Goal: Task Accomplishment & Management: Use online tool/utility

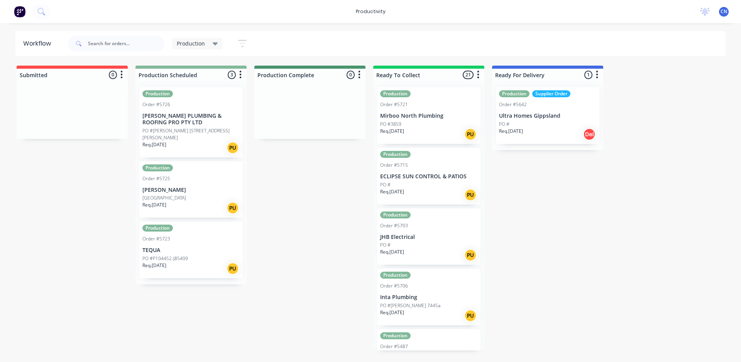
click at [192, 247] on p "TEQUA" at bounding box center [190, 250] width 97 height 7
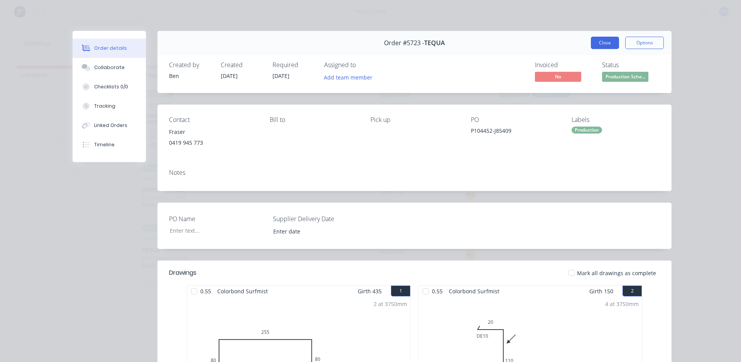
click at [592, 49] on button "Close" at bounding box center [605, 43] width 28 height 12
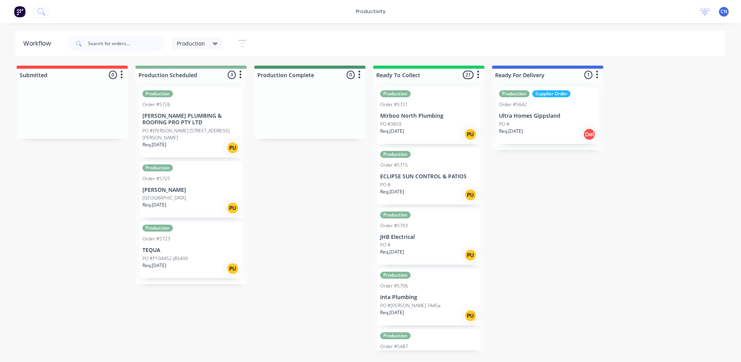
click at [194, 195] on div "[GEOGRAPHIC_DATA]" at bounding box center [190, 198] width 97 height 7
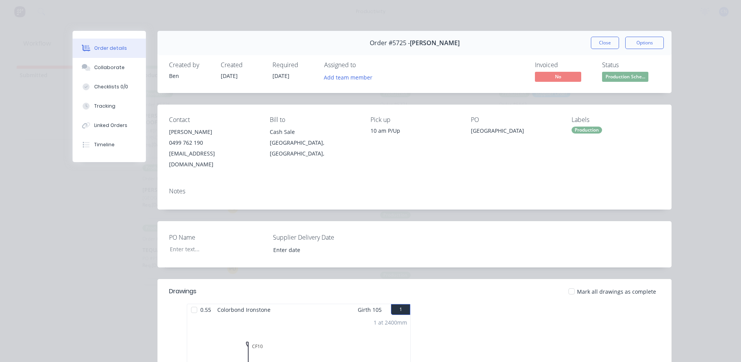
click at [591, 41] on button "Close" at bounding box center [605, 43] width 28 height 12
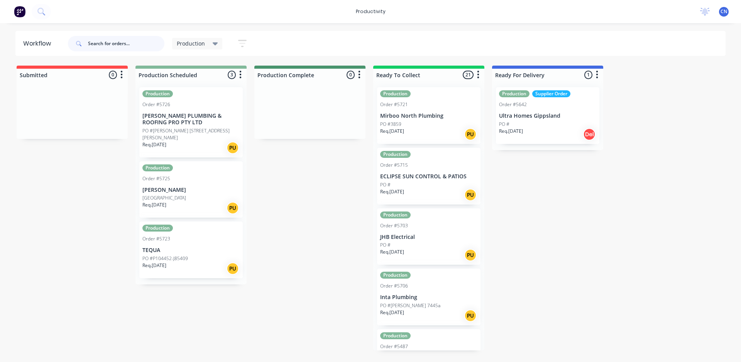
drag, startPoint x: 141, startPoint y: 42, endPoint x: 171, endPoint y: 51, distance: 30.9
click at [141, 42] on input "text" at bounding box center [126, 43] width 76 height 15
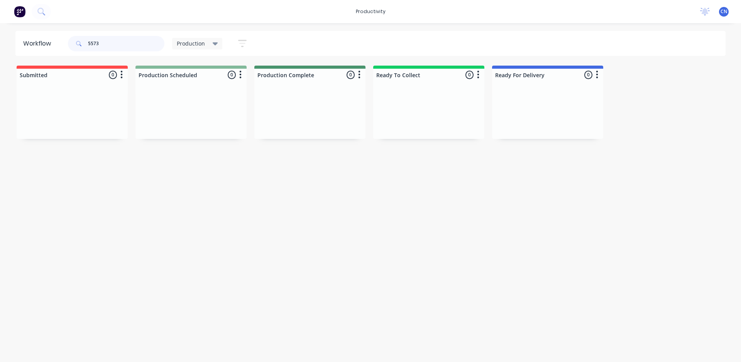
click at [130, 45] on input "5573" at bounding box center [126, 43] width 76 height 15
type input "5"
click at [402, 106] on div "Order #5706" at bounding box center [394, 104] width 28 height 7
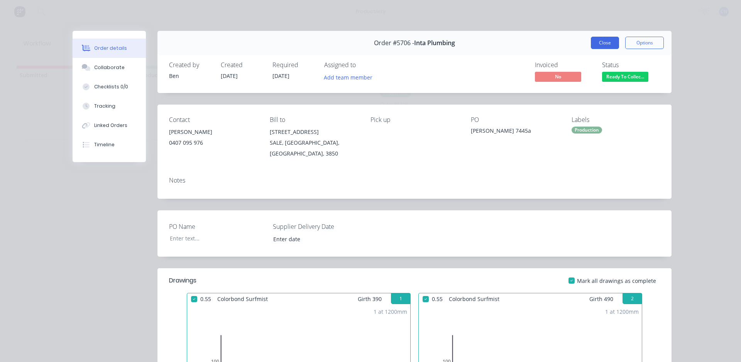
click at [603, 41] on button "Close" at bounding box center [605, 43] width 28 height 12
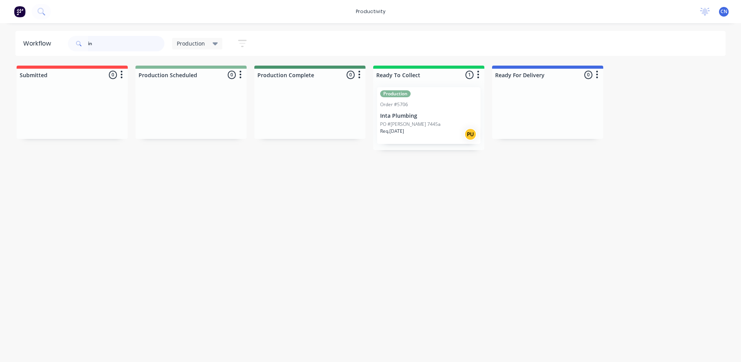
type input "i"
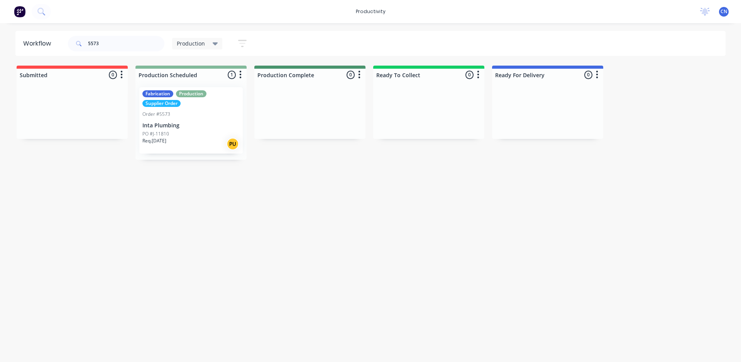
click at [189, 124] on p "Inta Plumbing" at bounding box center [190, 125] width 97 height 7
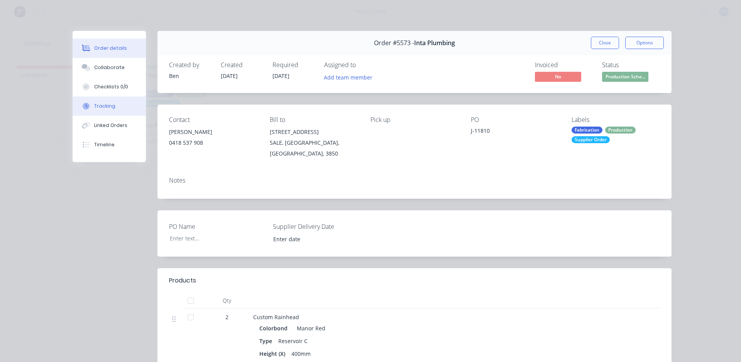
click at [118, 111] on button "Tracking" at bounding box center [109, 106] width 73 height 19
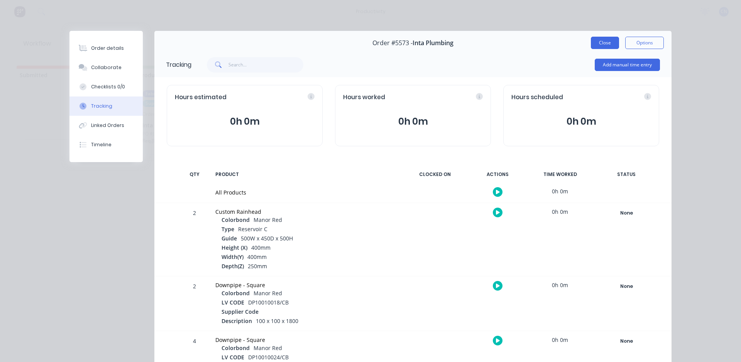
click at [603, 46] on button "Close" at bounding box center [605, 43] width 28 height 12
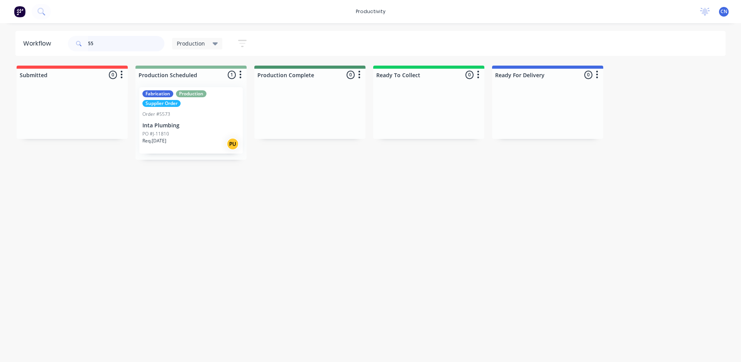
type input "5"
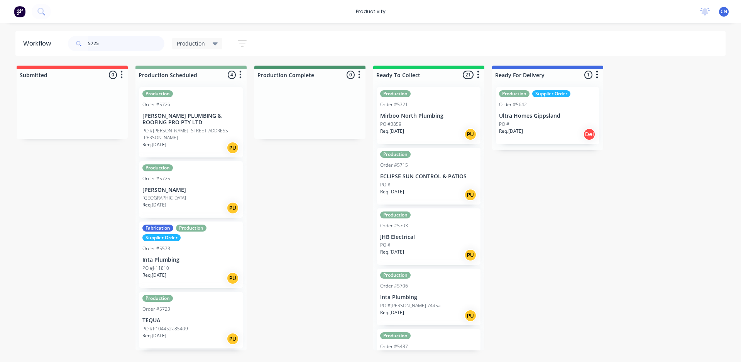
type input "5725"
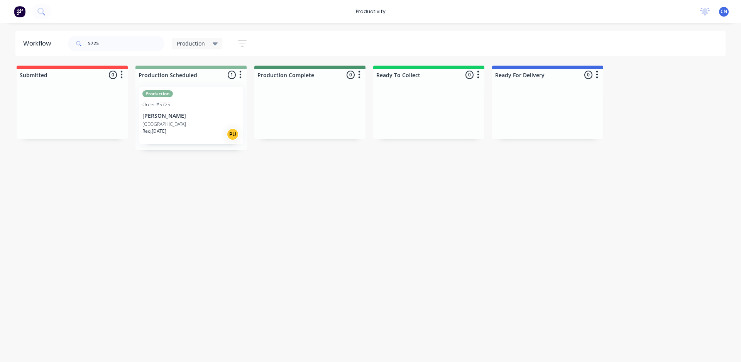
click at [186, 110] on div "Production Order #5725 [PERSON_NAME] [GEOGRAPHIC_DATA] Req. [DATE] PU" at bounding box center [190, 115] width 103 height 57
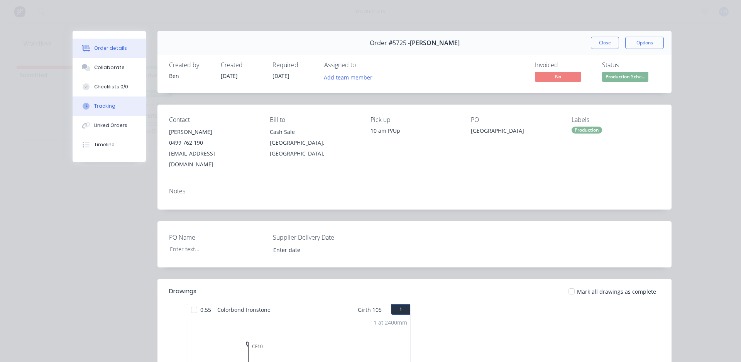
click at [97, 99] on button "Tracking" at bounding box center [109, 106] width 73 height 19
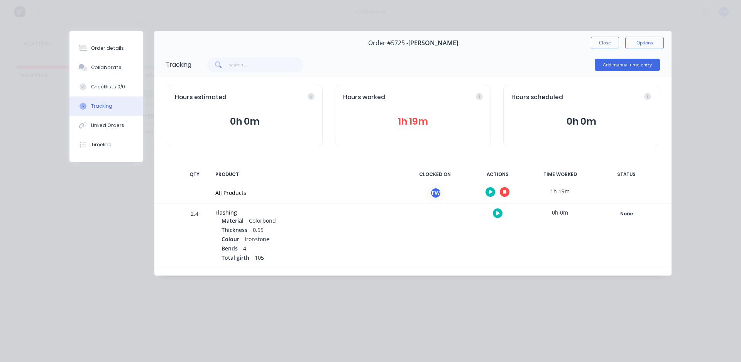
click at [507, 191] on button "button" at bounding box center [505, 192] width 10 height 10
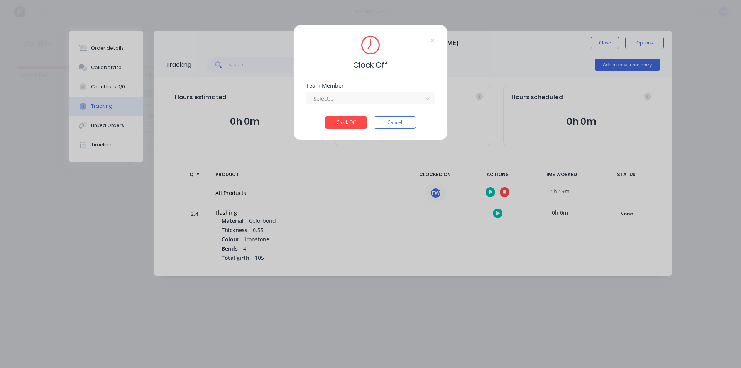
click at [356, 119] on button "Clock Off" at bounding box center [346, 122] width 42 height 12
click at [356, 99] on div at bounding box center [366, 99] width 106 height 10
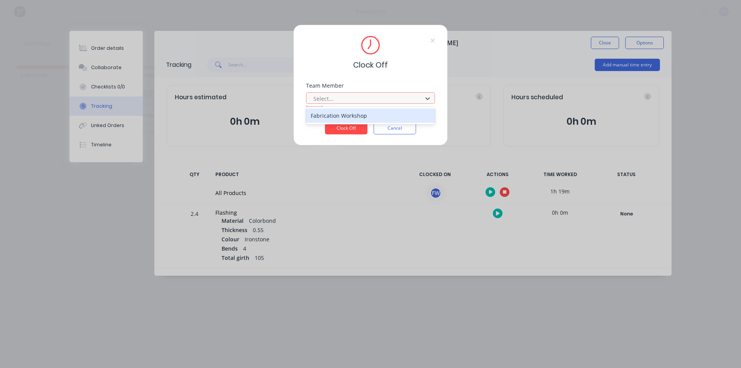
click at [356, 113] on div "Fabrication Workshop" at bounding box center [370, 115] width 129 height 14
click at [350, 130] on button "Clock Off" at bounding box center [346, 128] width 42 height 12
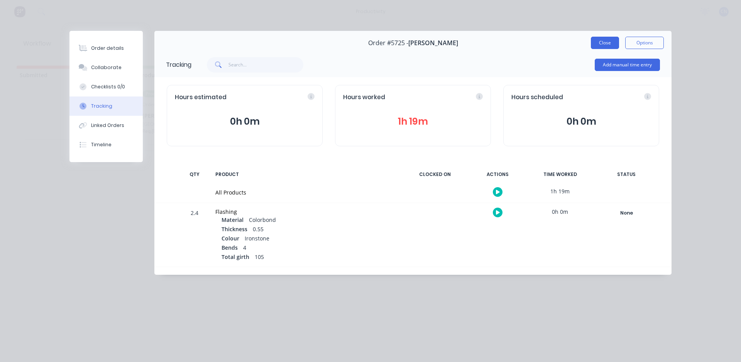
click at [600, 46] on button "Close" at bounding box center [605, 43] width 28 height 12
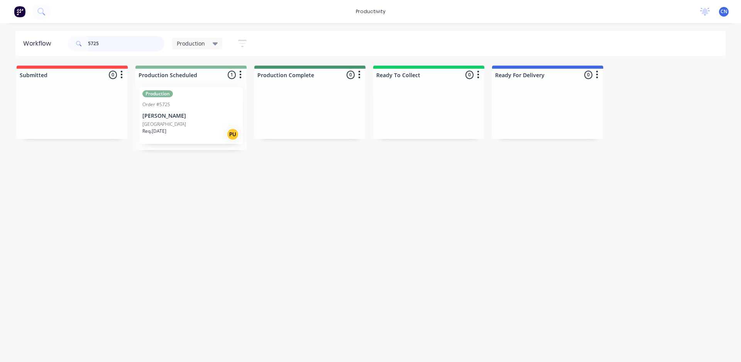
click at [110, 39] on input "5725" at bounding box center [126, 43] width 76 height 15
type input "5"
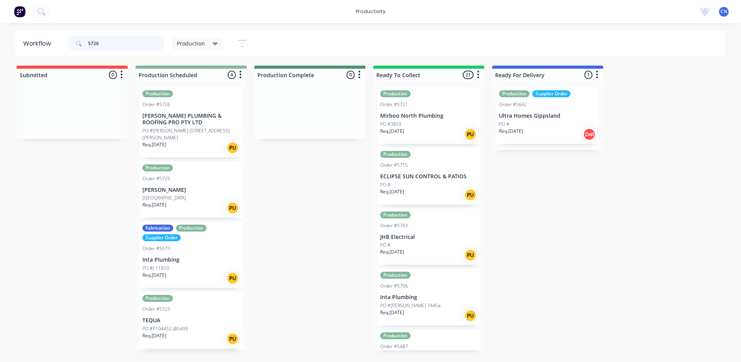
type input "5726"
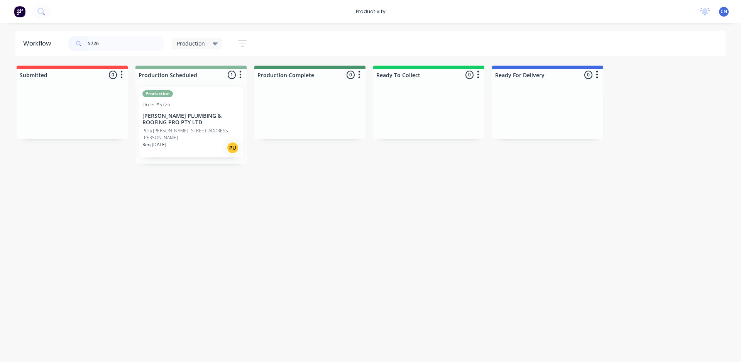
click at [166, 109] on div "Production Order #5726 [PERSON_NAME] PLUMBING & ROOFING PRO PTY LTD PO #[PERSON…" at bounding box center [190, 122] width 103 height 70
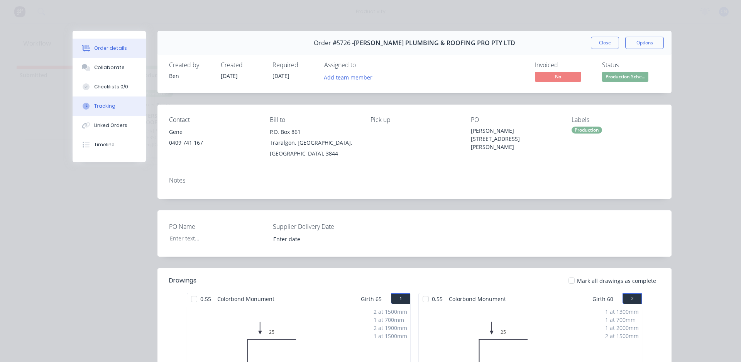
click at [118, 98] on button "Tracking" at bounding box center [109, 106] width 73 height 19
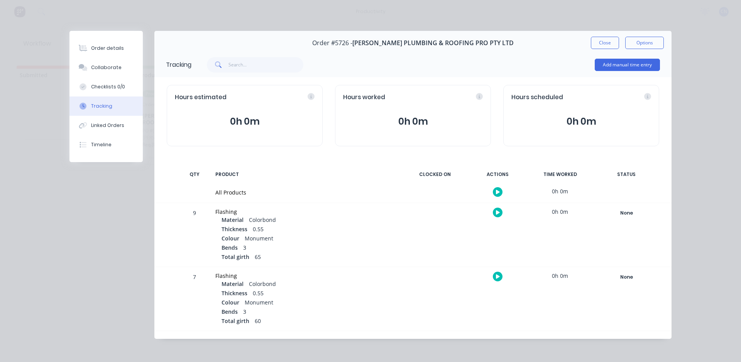
click at [493, 190] on button "button" at bounding box center [498, 192] width 10 height 10
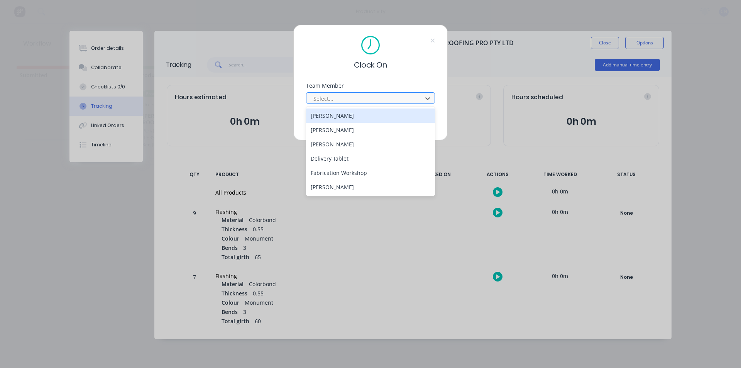
click at [329, 98] on div at bounding box center [366, 99] width 106 height 10
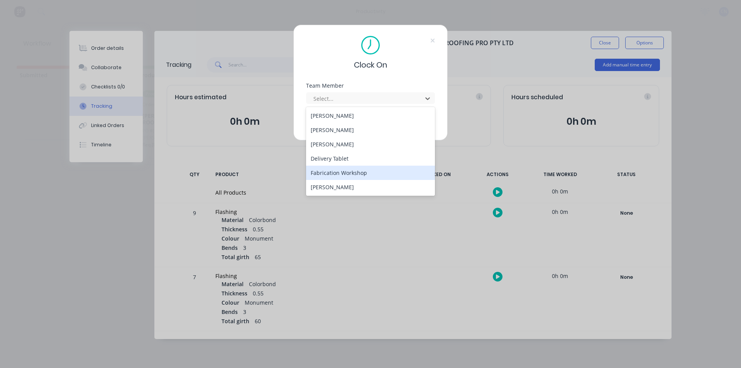
click at [347, 168] on div "Fabrication Workshop" at bounding box center [370, 173] width 129 height 14
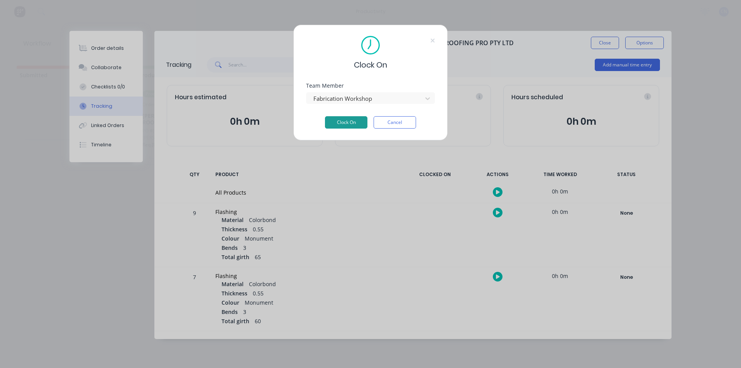
click at [335, 124] on button "Clock On" at bounding box center [346, 122] width 42 height 12
